Goal: Book appointment/travel/reservation

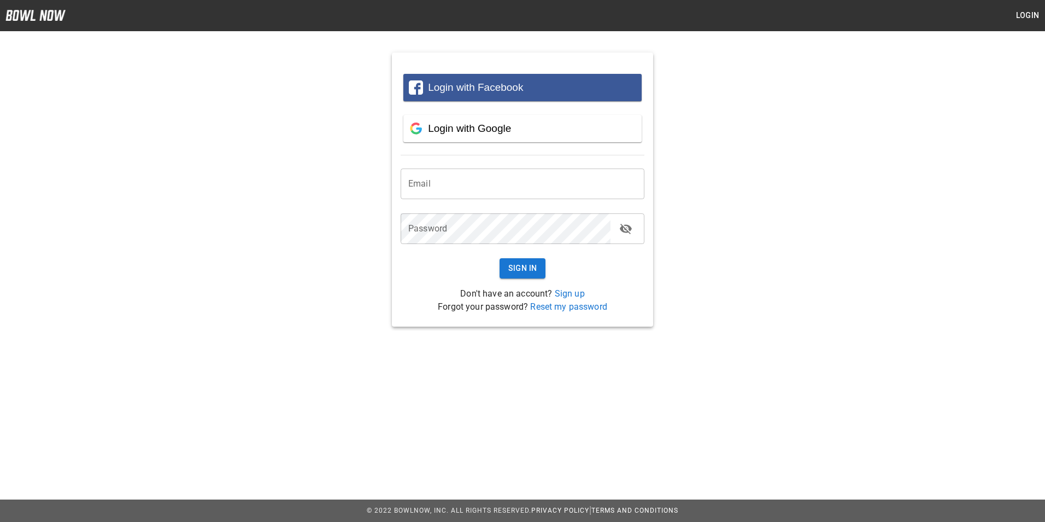
click at [513, 186] on input "email" at bounding box center [523, 183] width 244 height 31
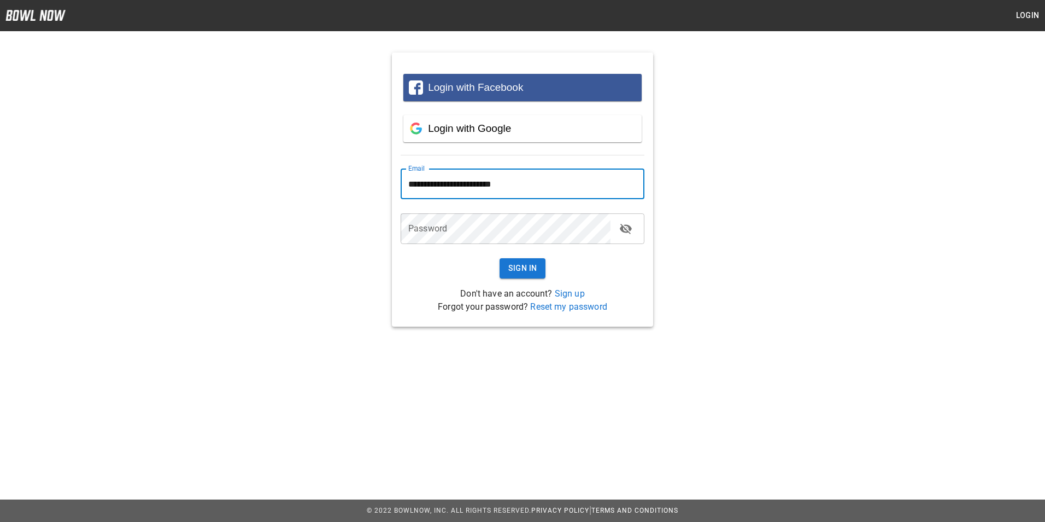
type input "**********"
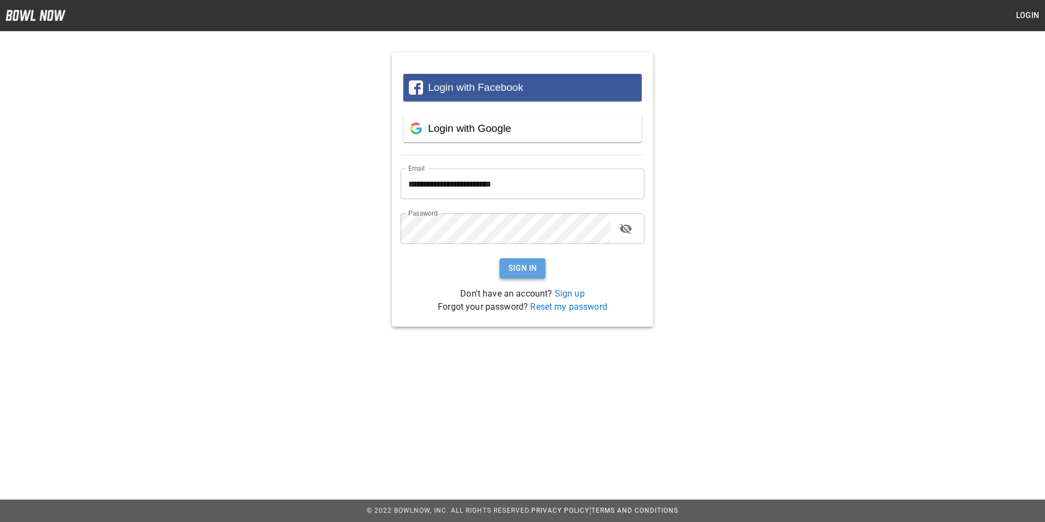
click at [527, 269] on button "Sign In" at bounding box center [523, 268] width 46 height 20
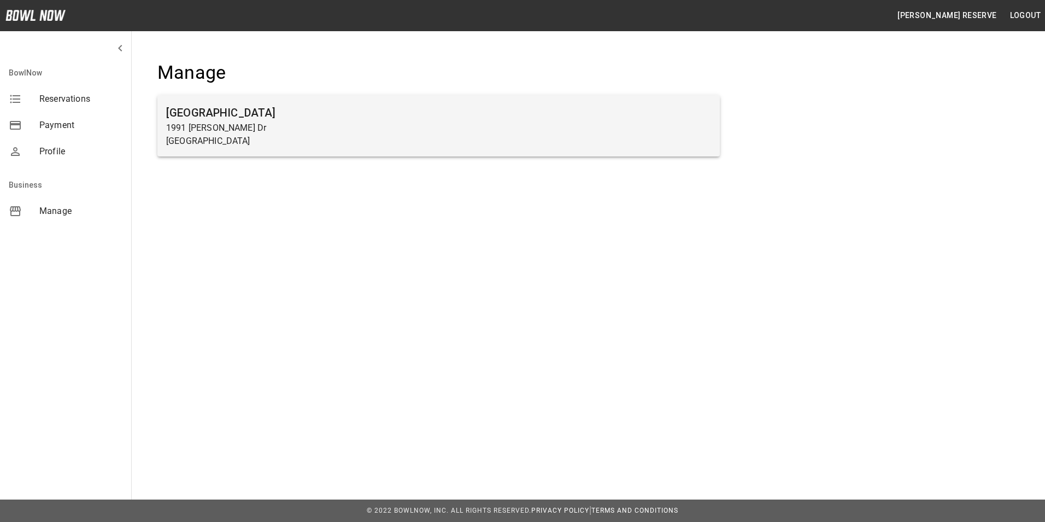
click at [209, 124] on p "1991 [PERSON_NAME] Dr" at bounding box center [438, 127] width 545 height 13
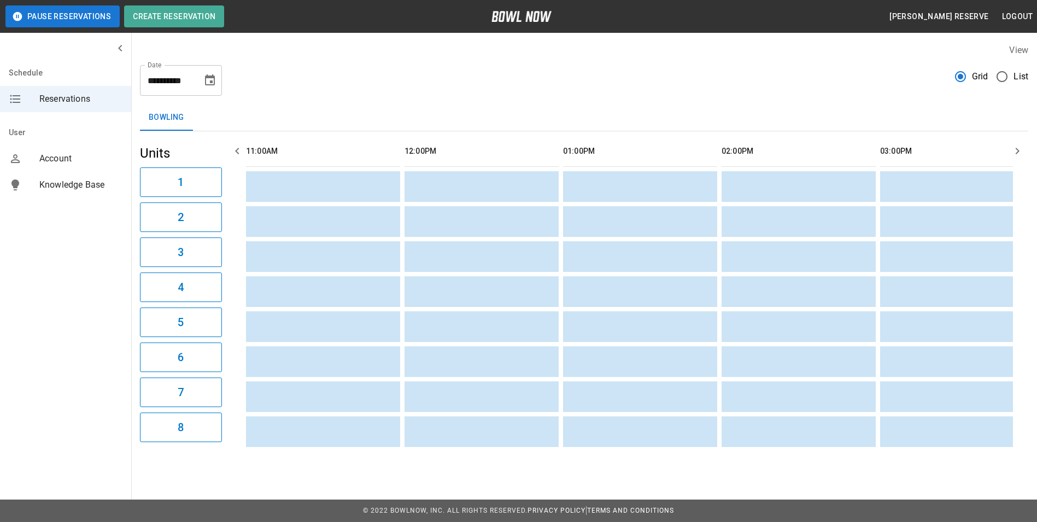
scroll to position [0, 1110]
click at [1003, 151] on th "sticky table" at bounding box center [990, 151] width 36 height 31
click at [1019, 152] on icon "button" at bounding box center [1017, 150] width 13 height 13
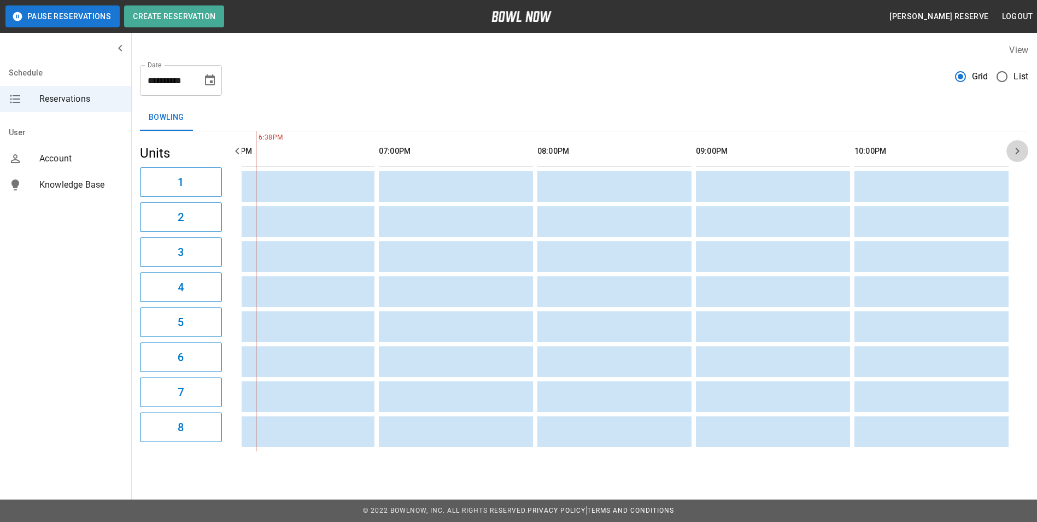
click at [1019, 151] on icon "button" at bounding box center [1018, 151] width 4 height 7
